Goal: Find contact information: Find contact information

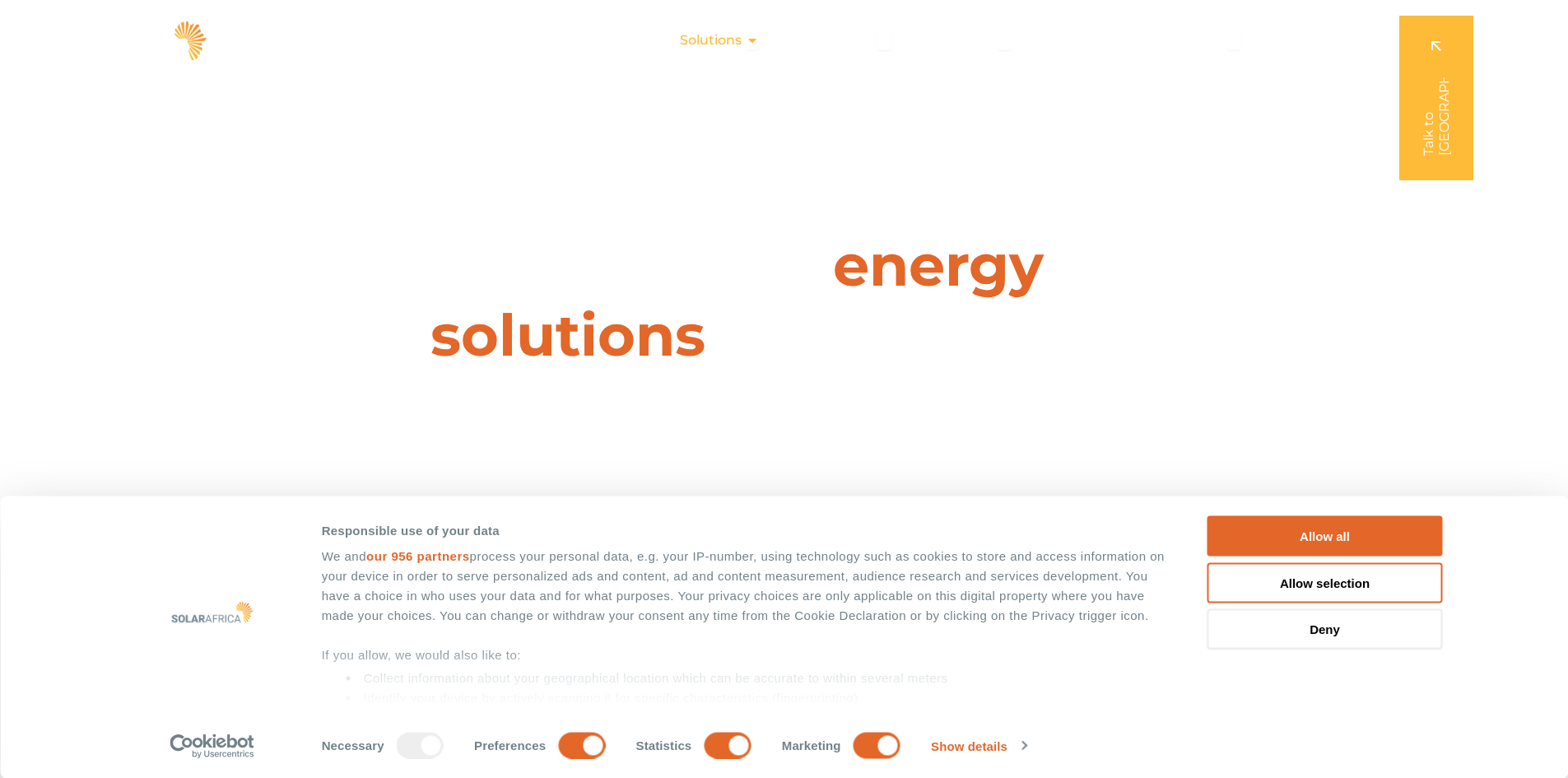
click at [735, 38] on span "Solutions" at bounding box center [710, 40] width 62 height 20
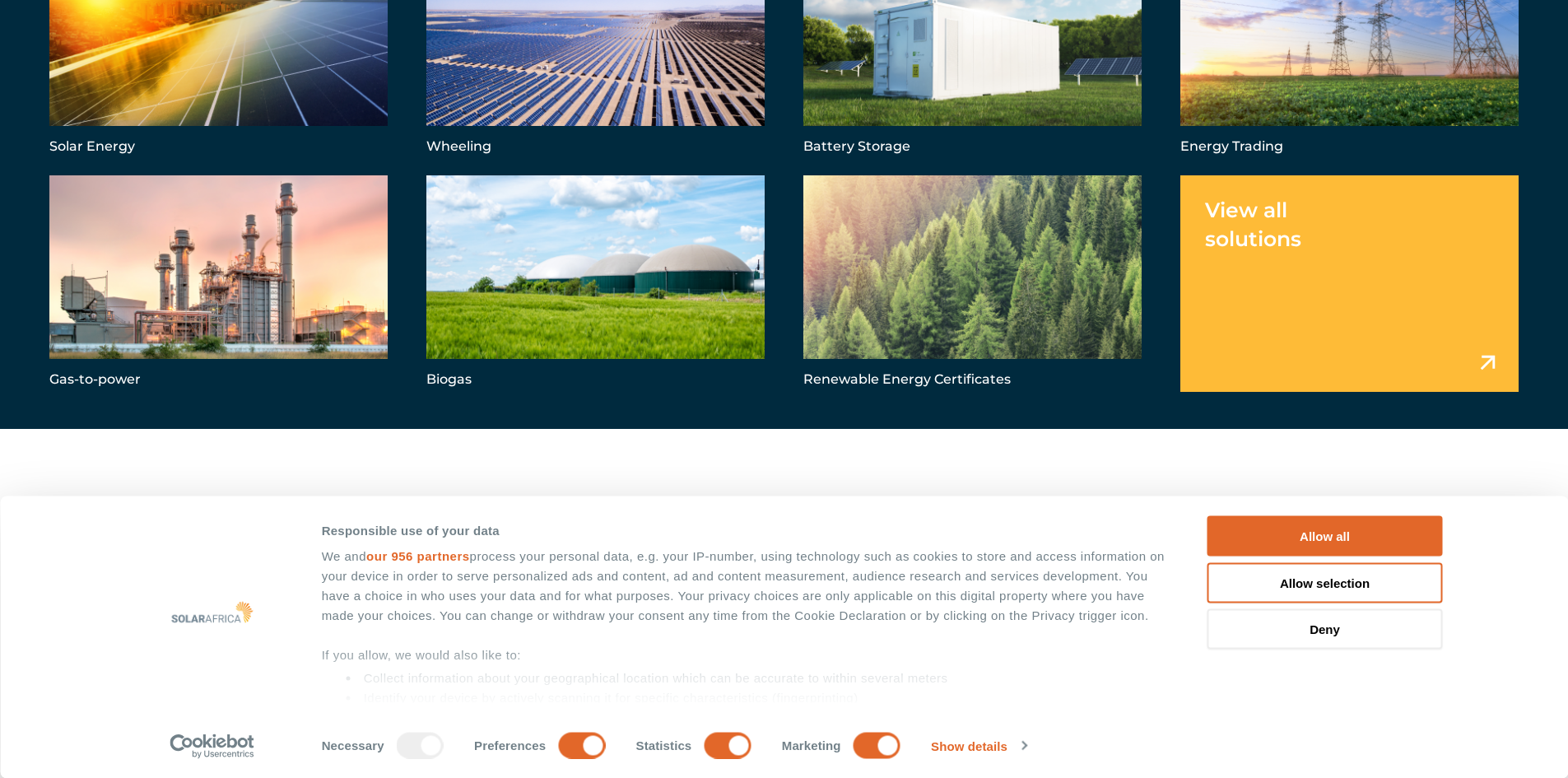
scroll to position [395, 0]
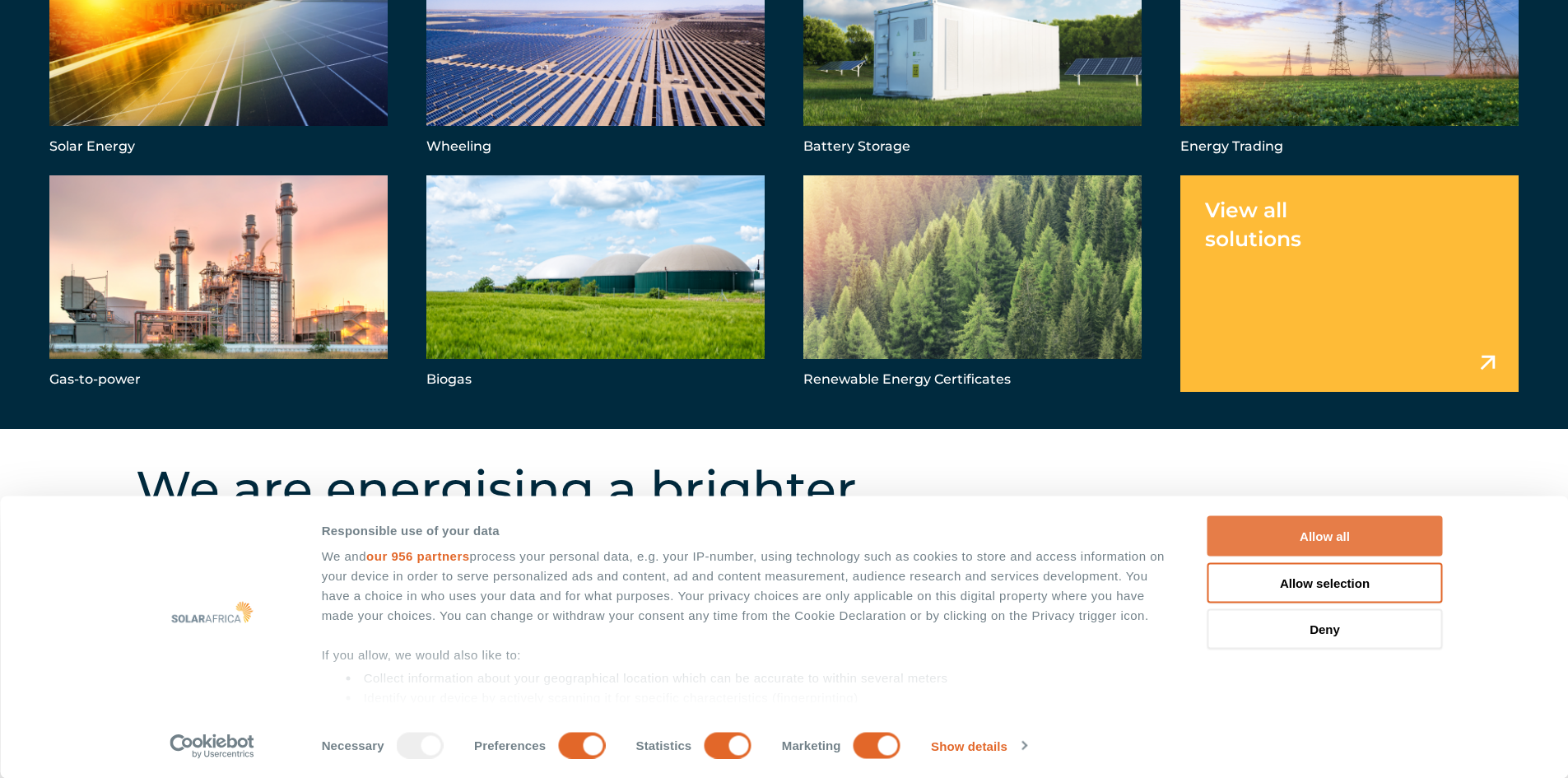
click at [1309, 540] on button "Allow all" at bounding box center [1325, 536] width 235 height 40
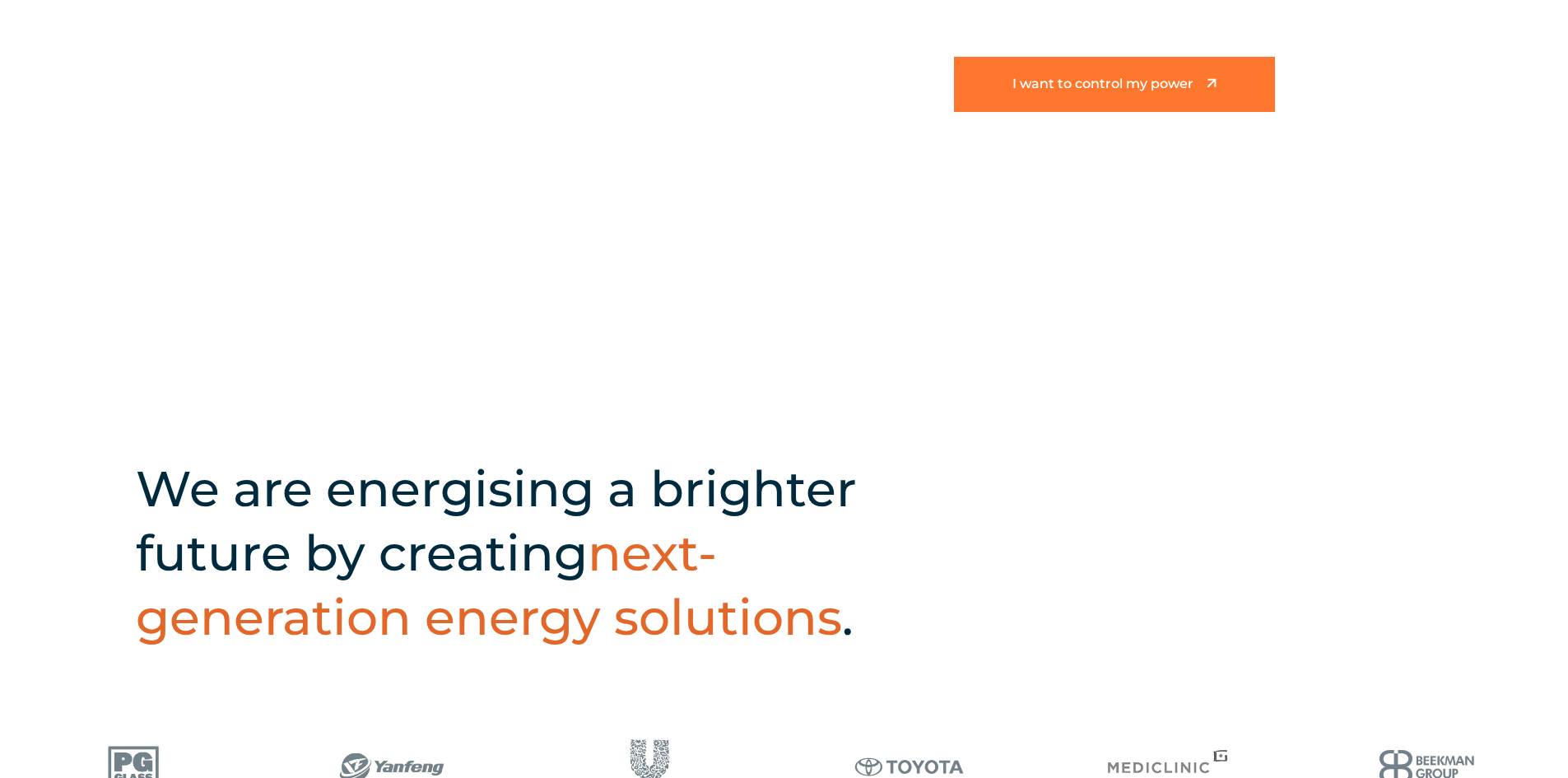
click at [1151, 88] on span "I want to control my power" at bounding box center [1102, 85] width 181 height 14
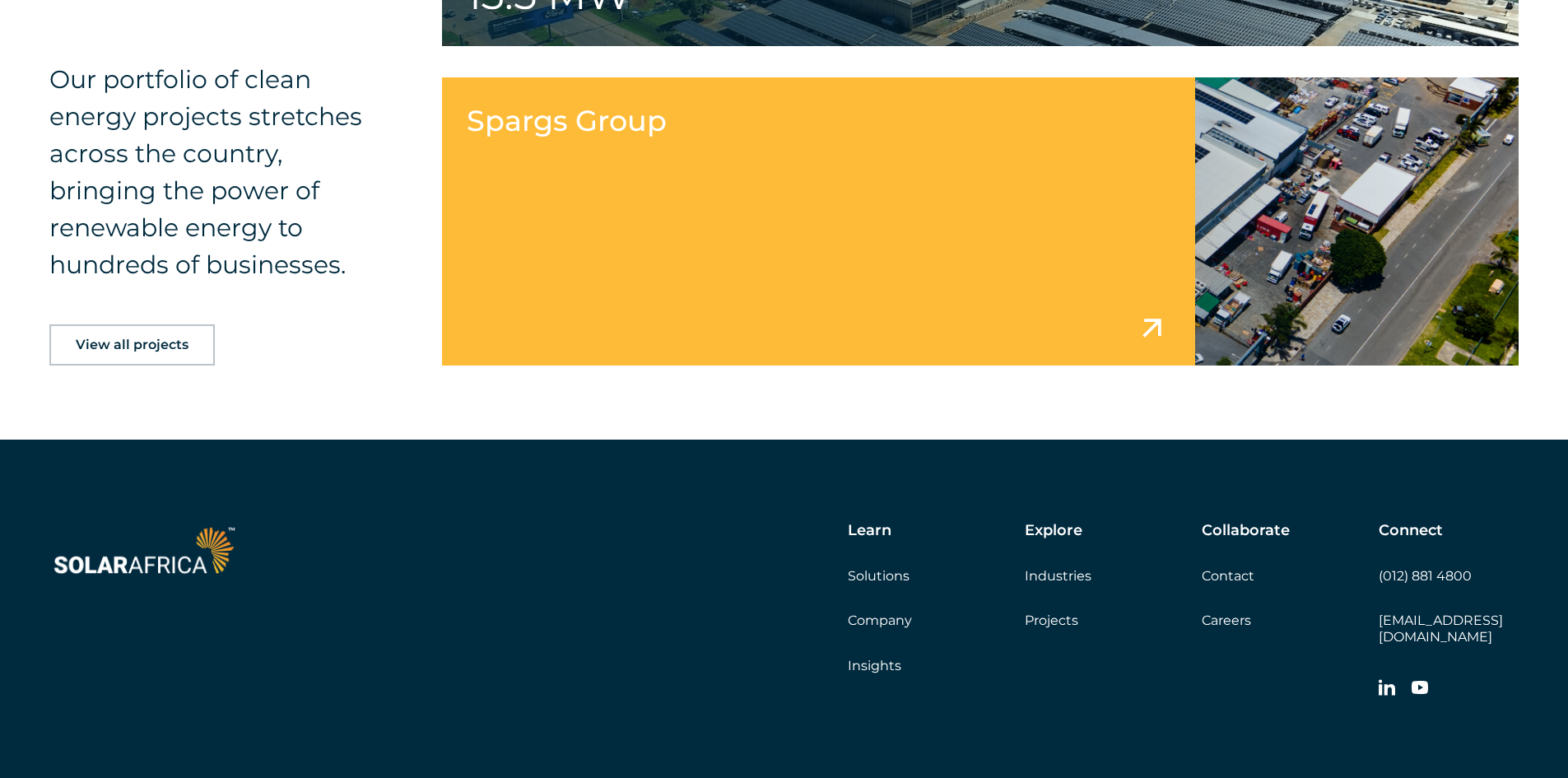
scroll to position [2659, 0]
